Goal: Navigation & Orientation: Find specific page/section

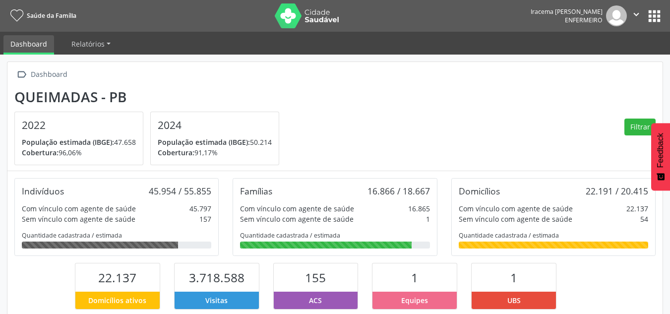
click at [653, 13] on button "apps" at bounding box center [653, 15] width 17 height 17
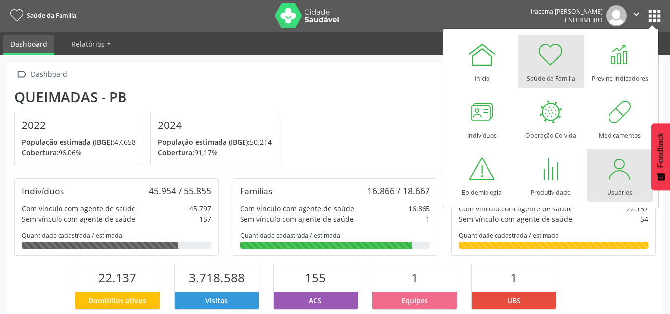
click at [637, 178] on link "Usuários" at bounding box center [619, 175] width 66 height 53
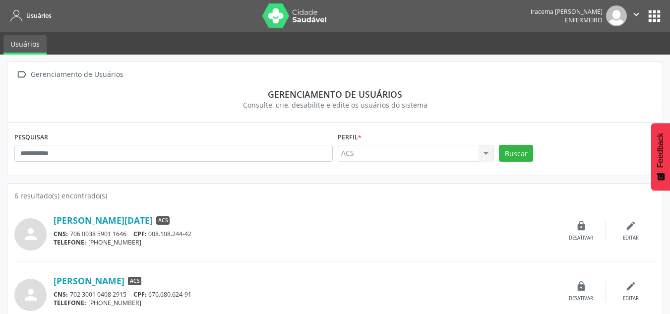
click at [653, 18] on button "apps" at bounding box center [653, 15] width 17 height 17
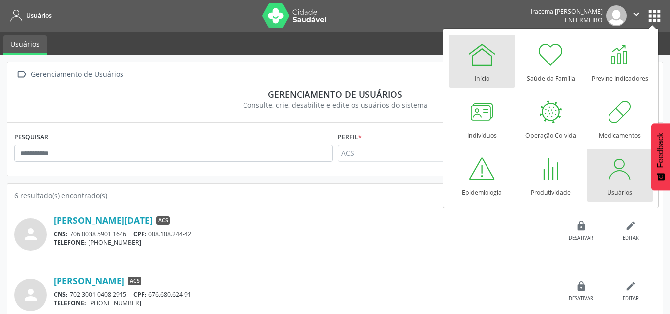
click at [496, 58] on link "Início" at bounding box center [482, 61] width 66 height 53
